Goal: Task Accomplishment & Management: Use online tool/utility

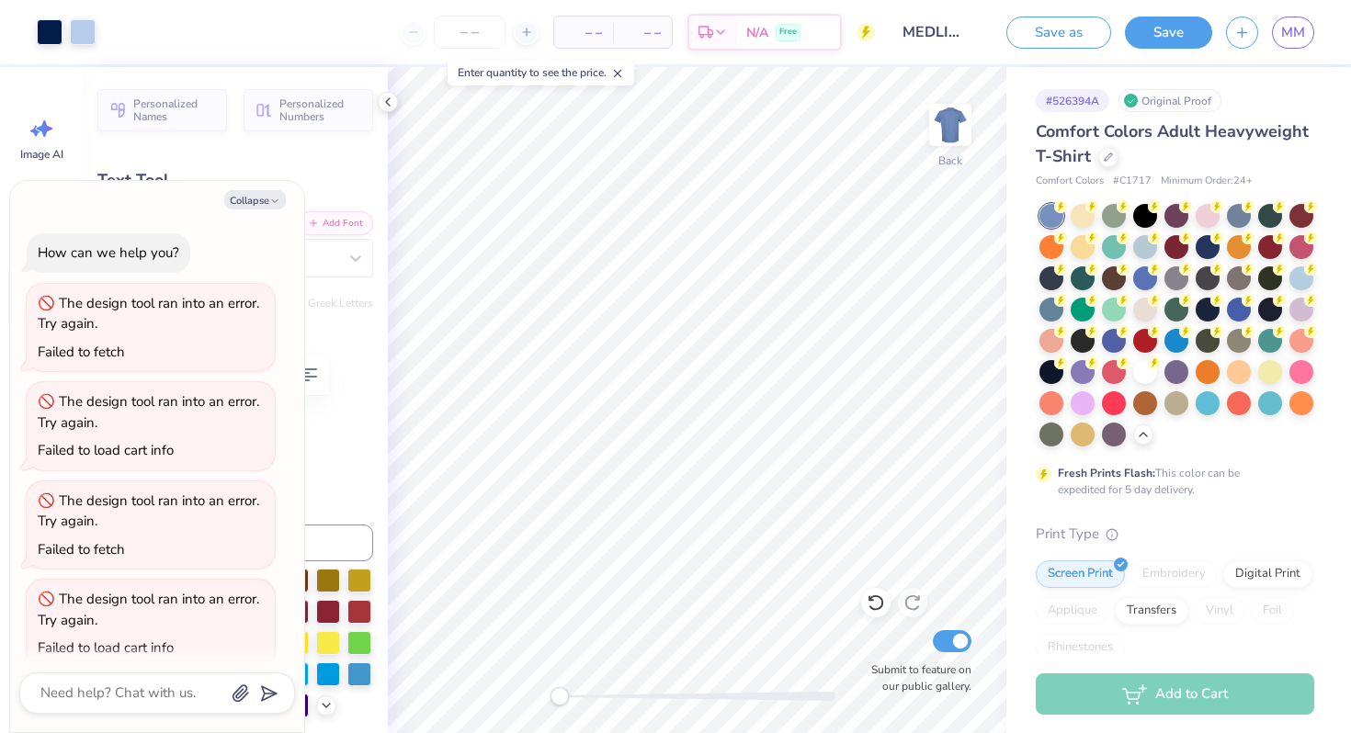
scroll to position [589, 0]
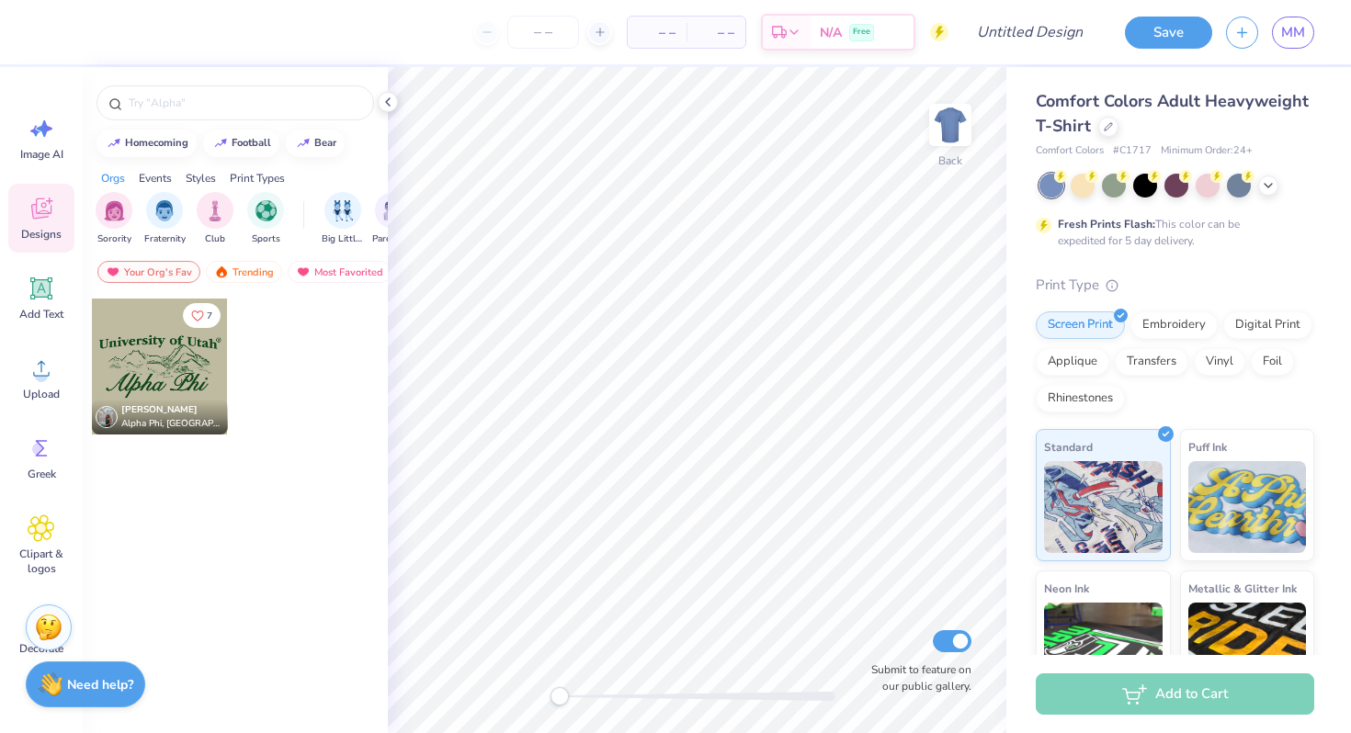
click at [162, 367] on div at bounding box center [160, 367] width 136 height 136
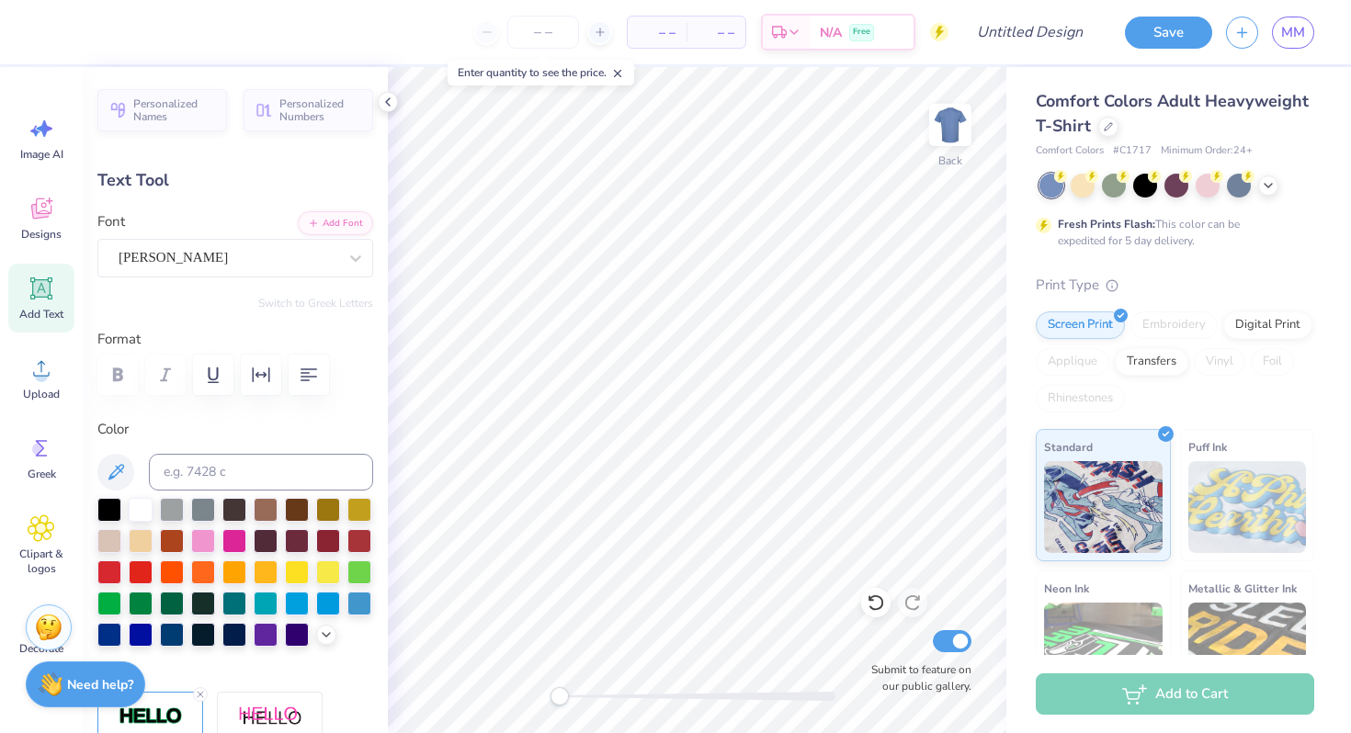
type textarea "i"
type textarea "Medlife"
type input "9.41"
type input "1.09"
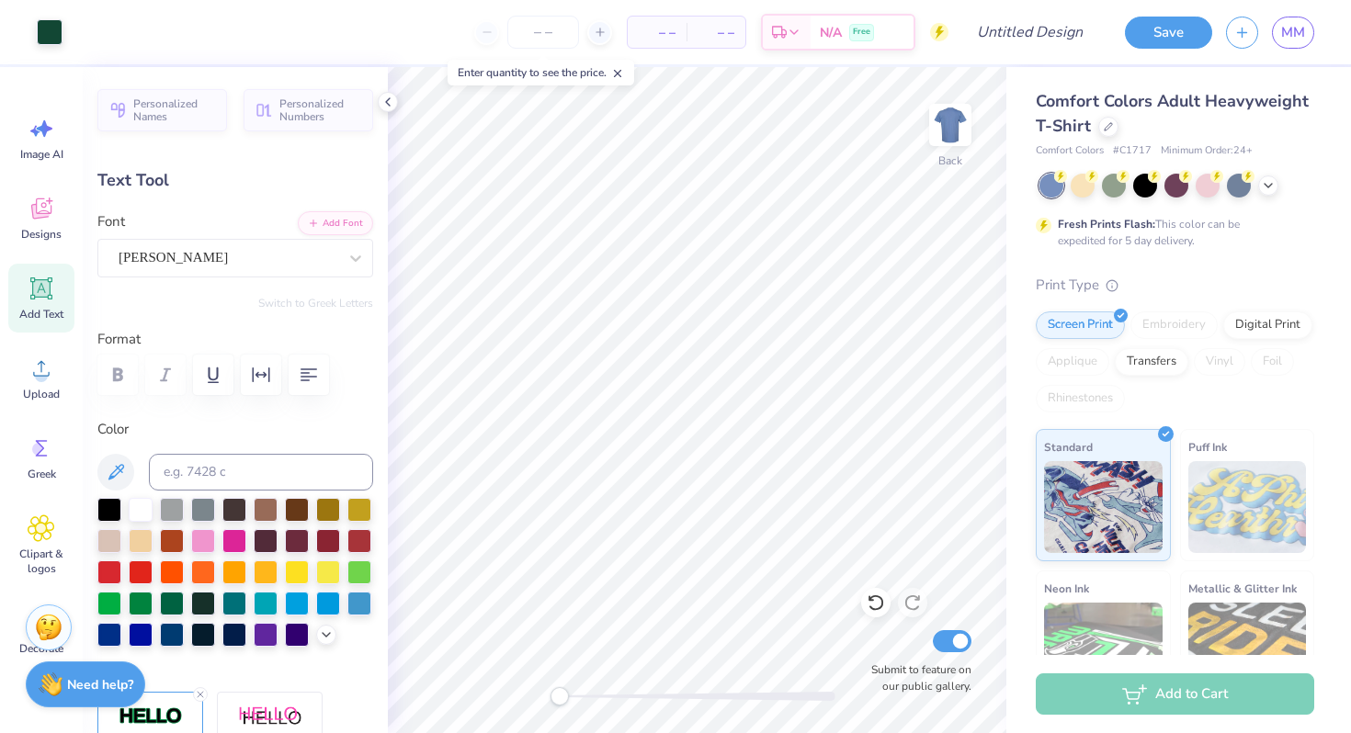
type input "3.00"
type textarea "University of Kentucky"
click at [1040, 281] on div "Print Type" at bounding box center [1175, 285] width 278 height 21
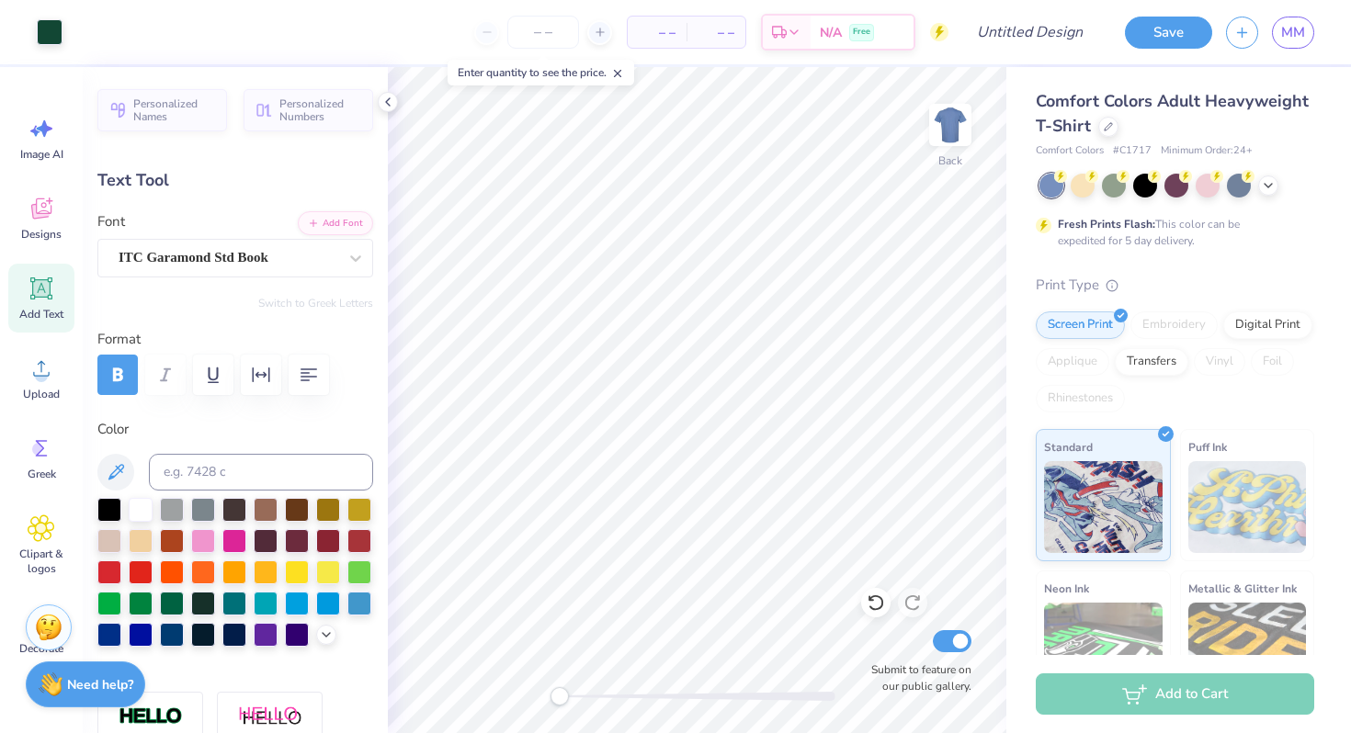
type input "0.37"
type input "0.38"
type input "3.19"
type input "11.88"
type input "1.39"
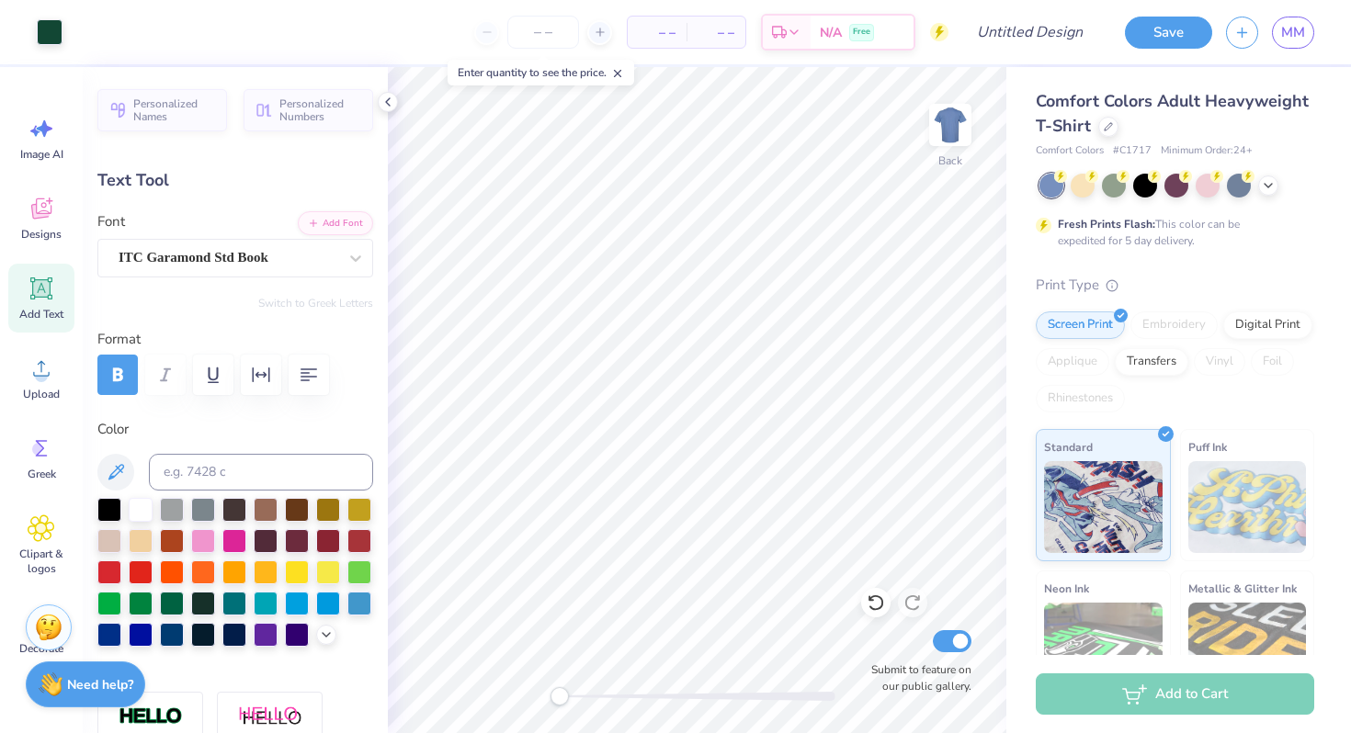
type input "2.85"
click at [139, 508] on div at bounding box center [141, 508] width 24 height 24
click at [132, 505] on div at bounding box center [141, 508] width 24 height 24
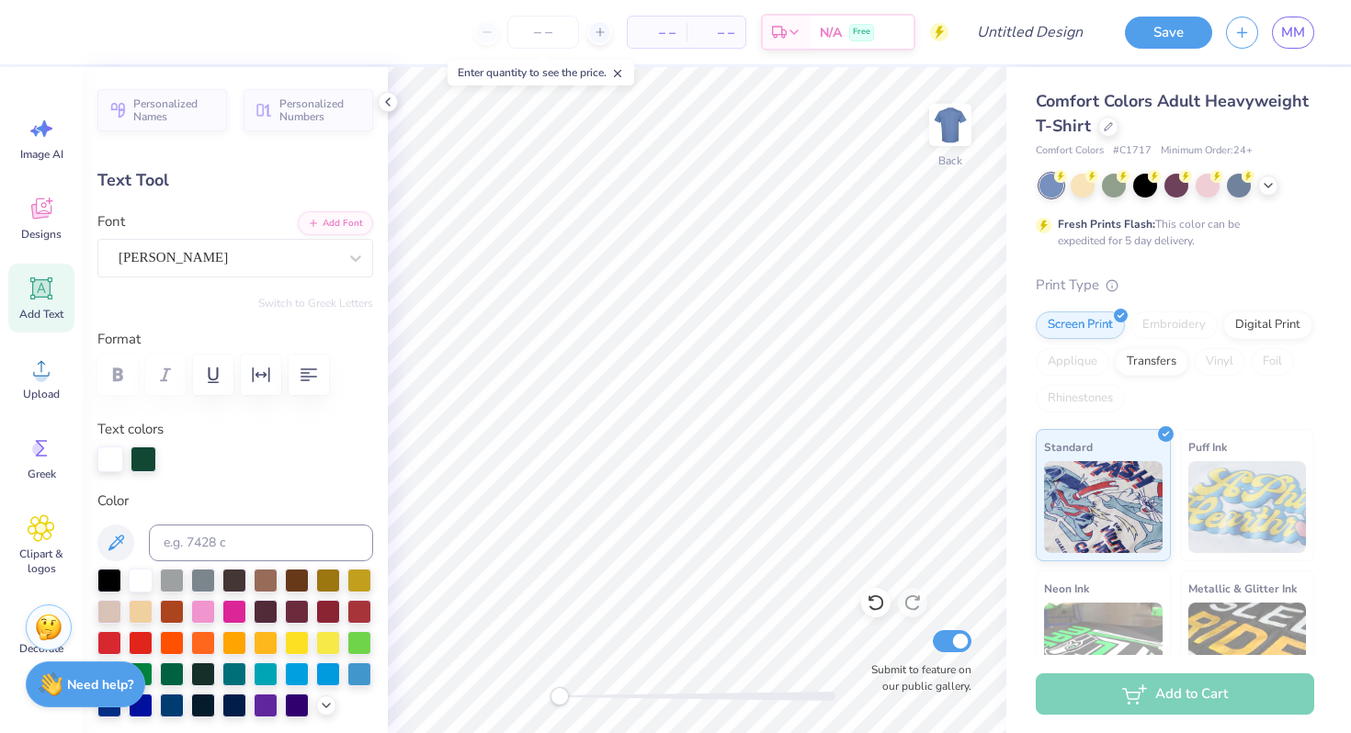
click at [107, 455] on div at bounding box center [110, 460] width 26 height 26
click at [151, 595] on div at bounding box center [235, 643] width 276 height 149
click at [144, 581] on div at bounding box center [141, 579] width 24 height 24
click at [149, 447] on div at bounding box center [143, 460] width 26 height 26
click at [100, 452] on div at bounding box center [110, 460] width 26 height 26
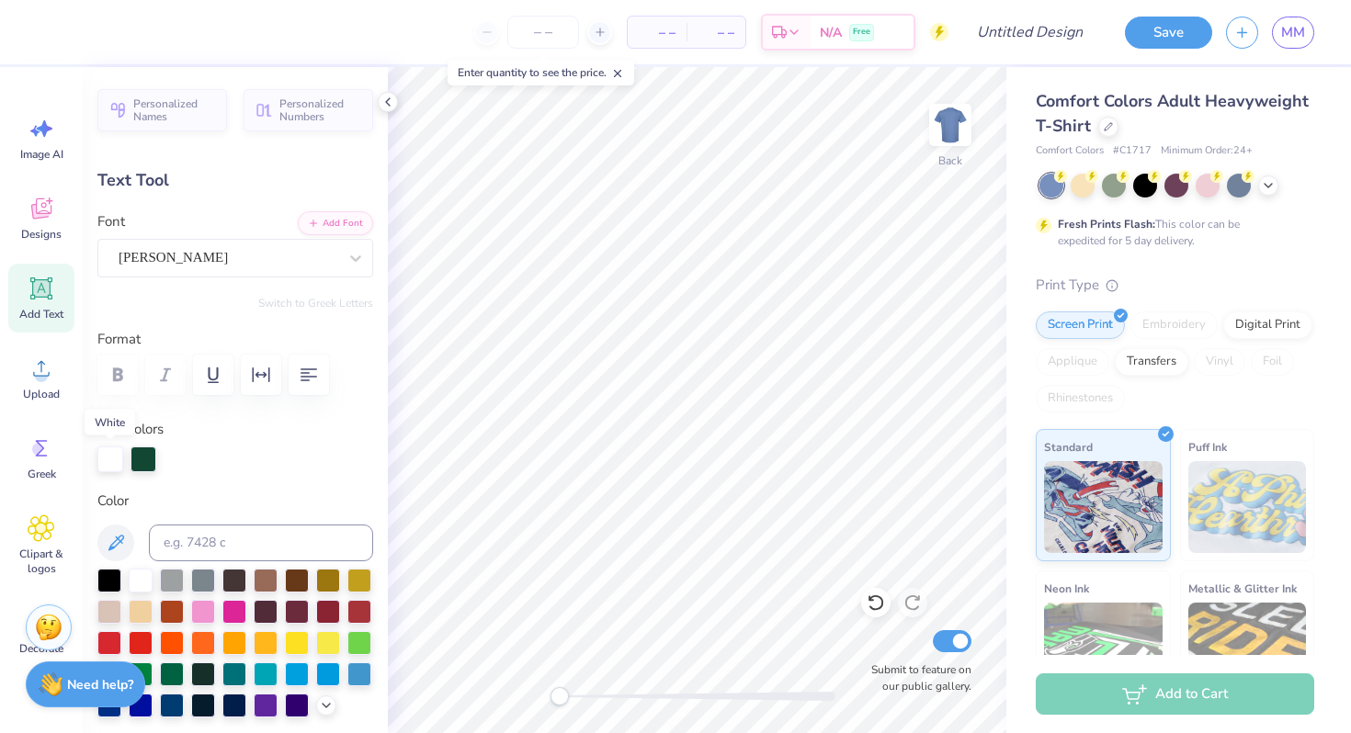
click at [105, 465] on div at bounding box center [110, 460] width 26 height 26
click at [184, 617] on div at bounding box center [172, 610] width 24 height 24
click at [142, 586] on div "1675 C" at bounding box center [171, 574] width 67 height 37
click at [142, 582] on div at bounding box center [141, 579] width 24 height 24
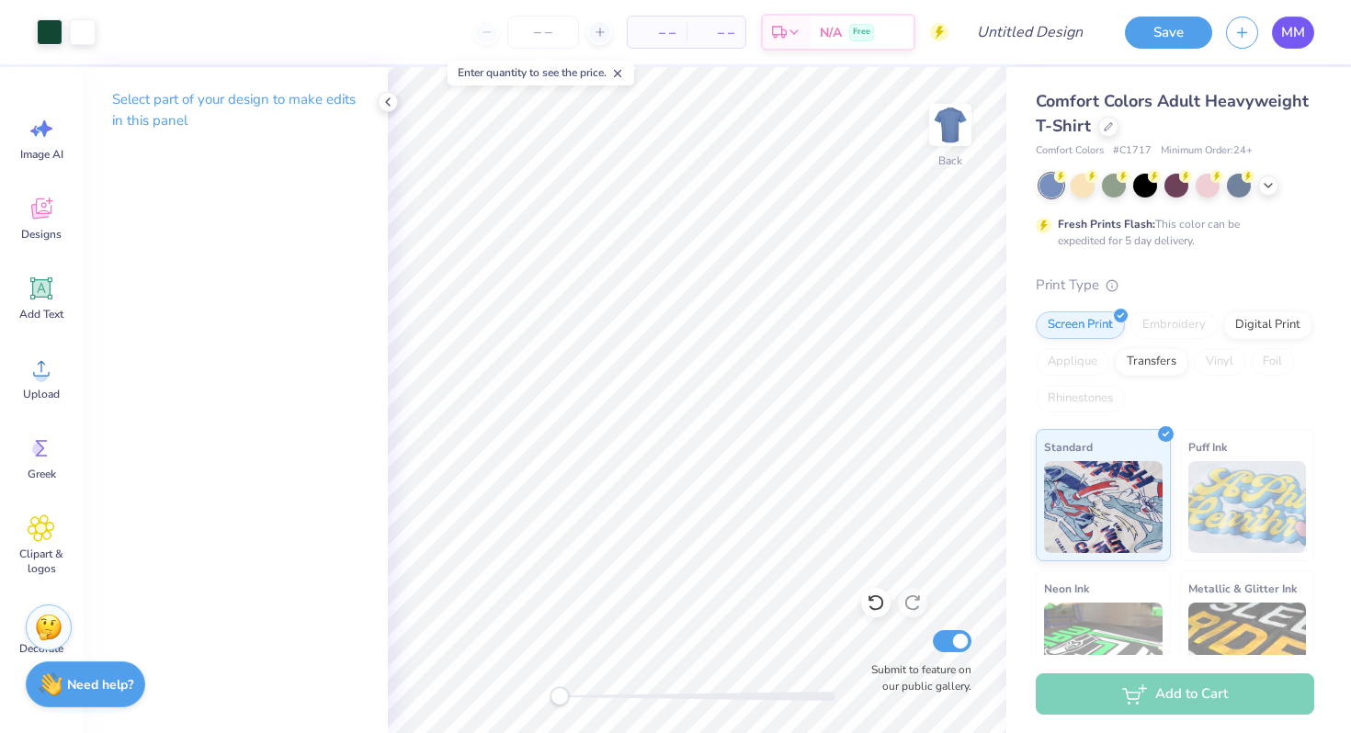
click at [1296, 36] on span "MM" at bounding box center [1293, 32] width 24 height 21
